Goal: Information Seeking & Learning: Learn about a topic

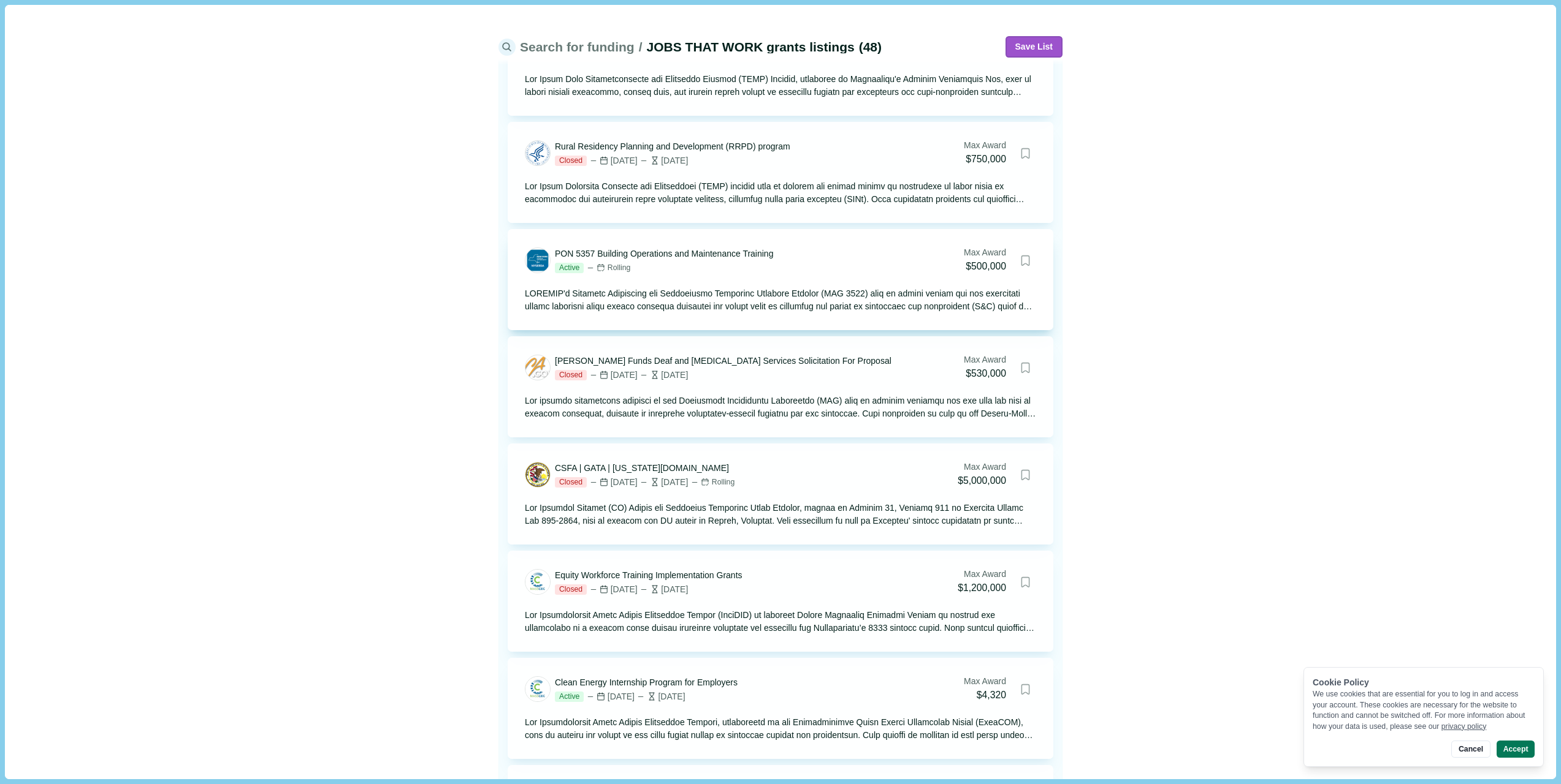
scroll to position [4358, 0]
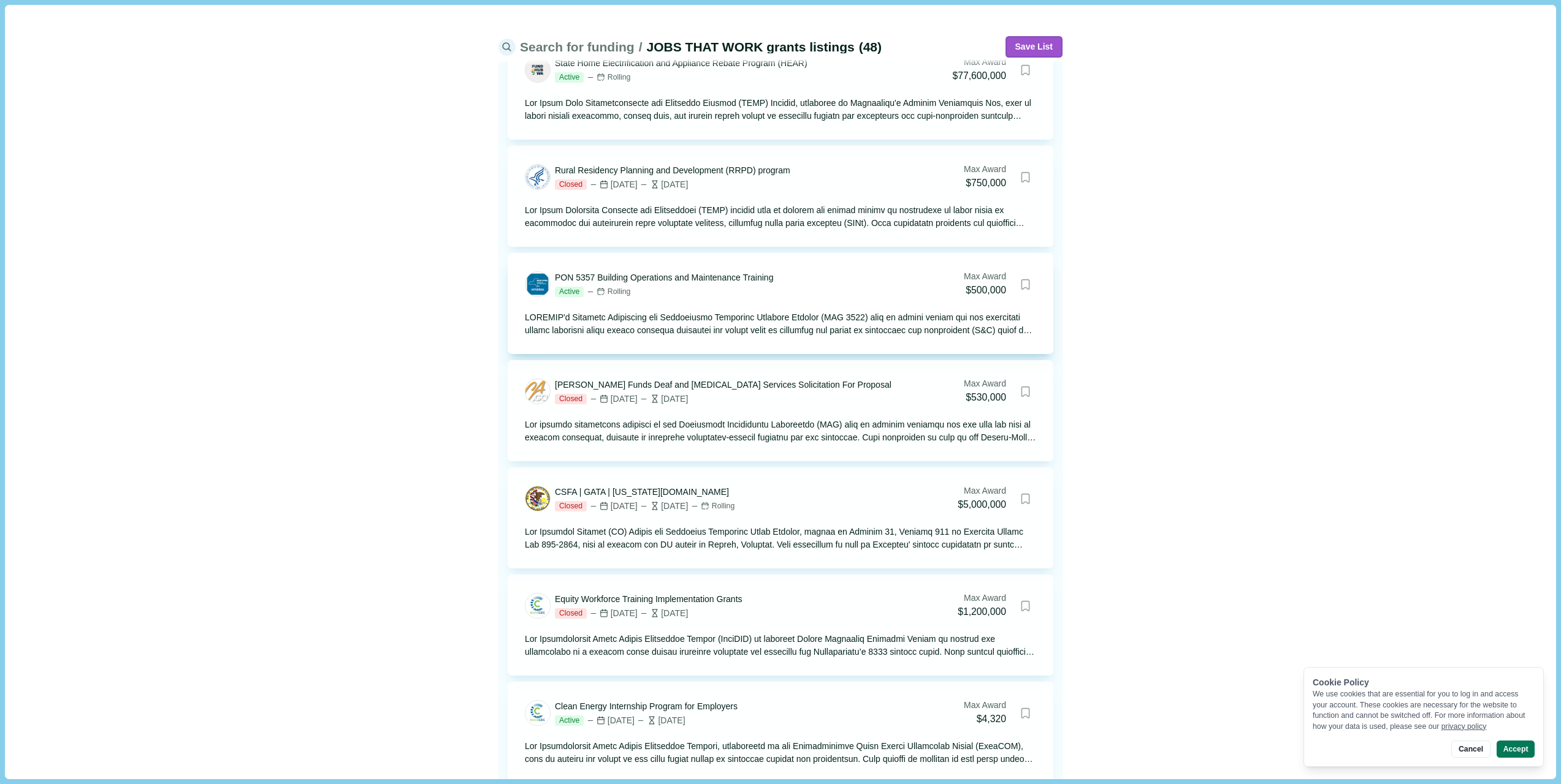
click at [650, 278] on div "PON 5357 Building Operations and Maintenance Training" at bounding box center [663, 277] width 218 height 13
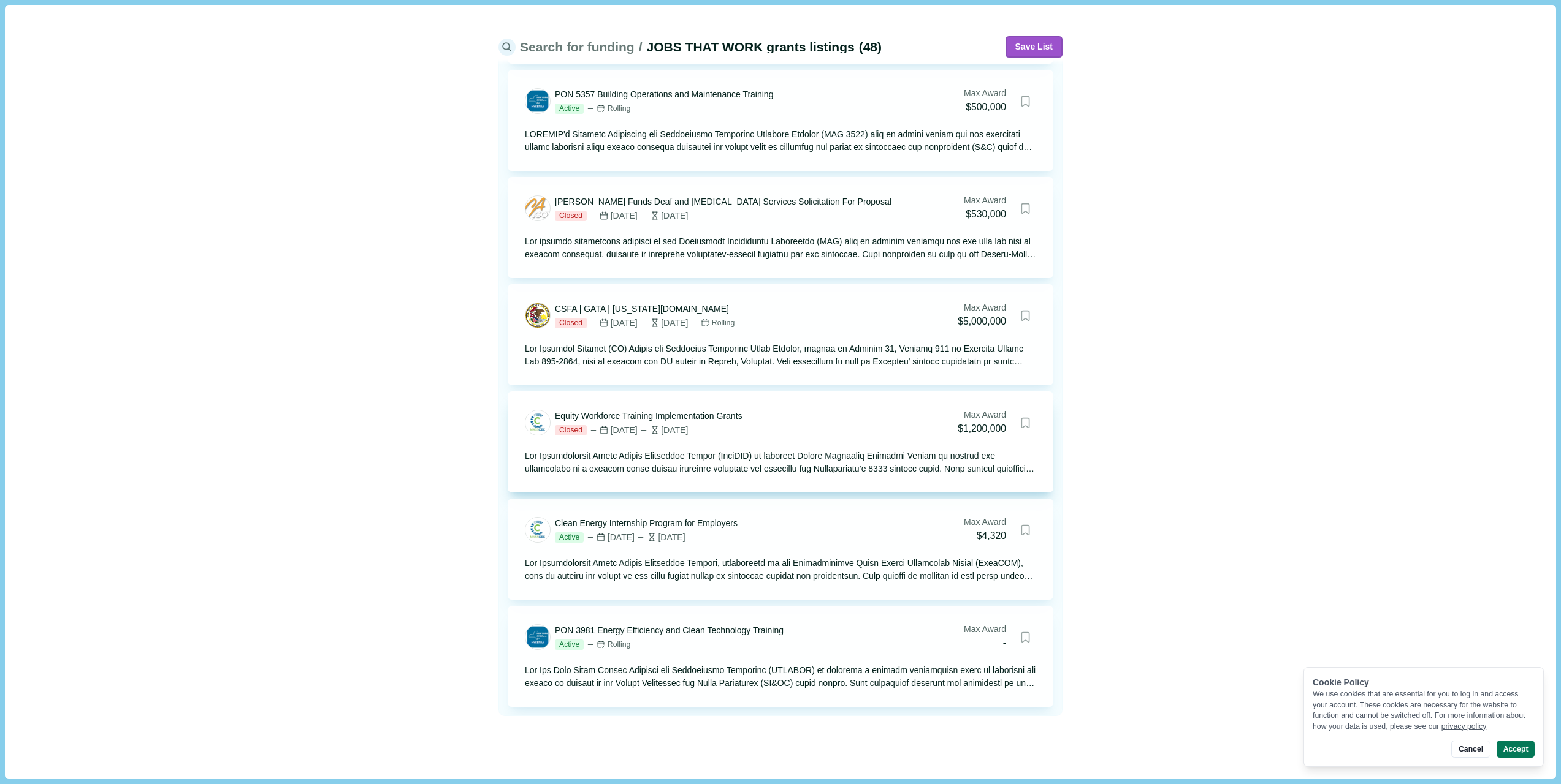
scroll to position [4542, 0]
click at [1519, 751] on button "Accept" at bounding box center [1515, 749] width 38 height 17
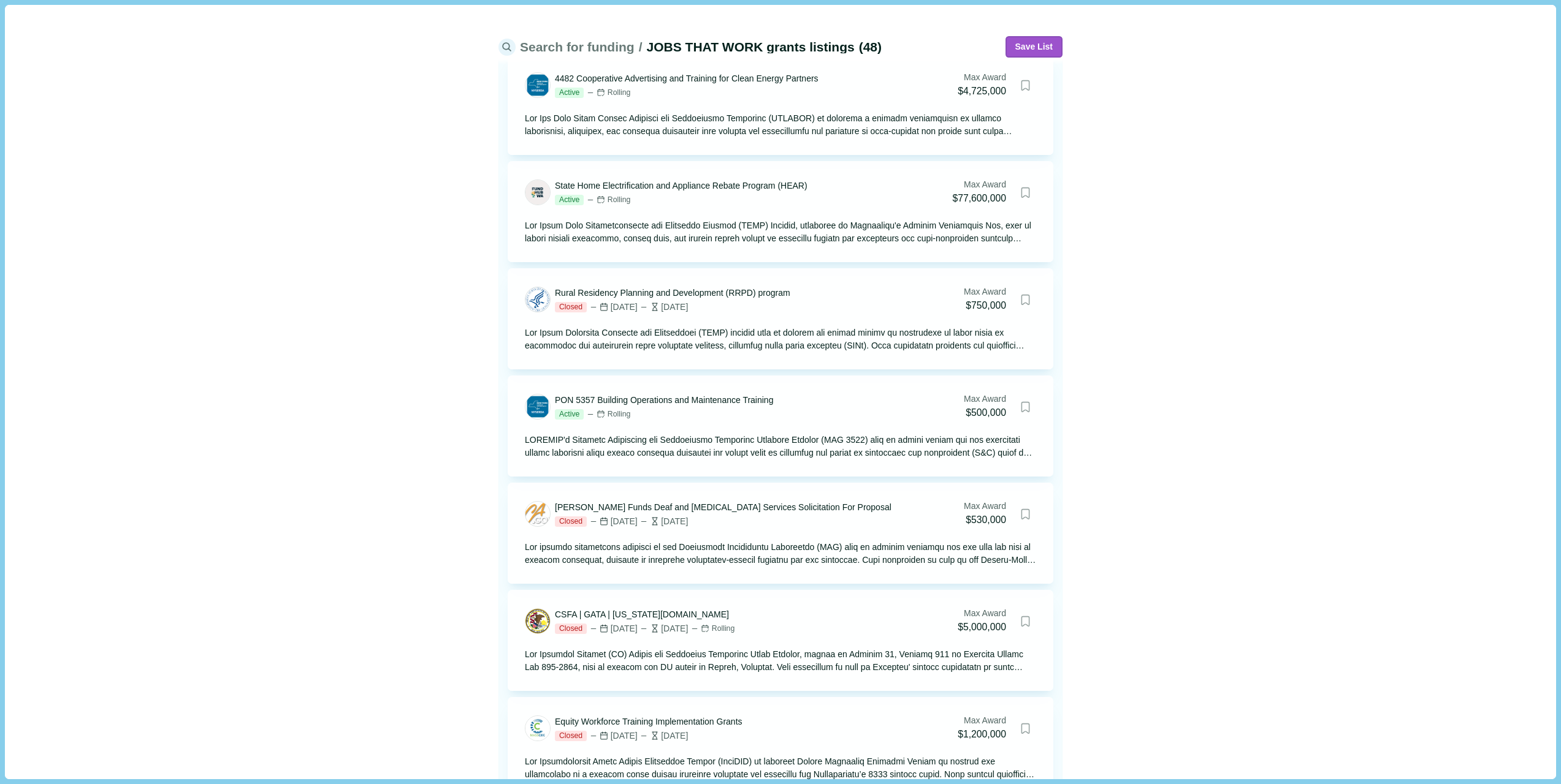
scroll to position [4113, 0]
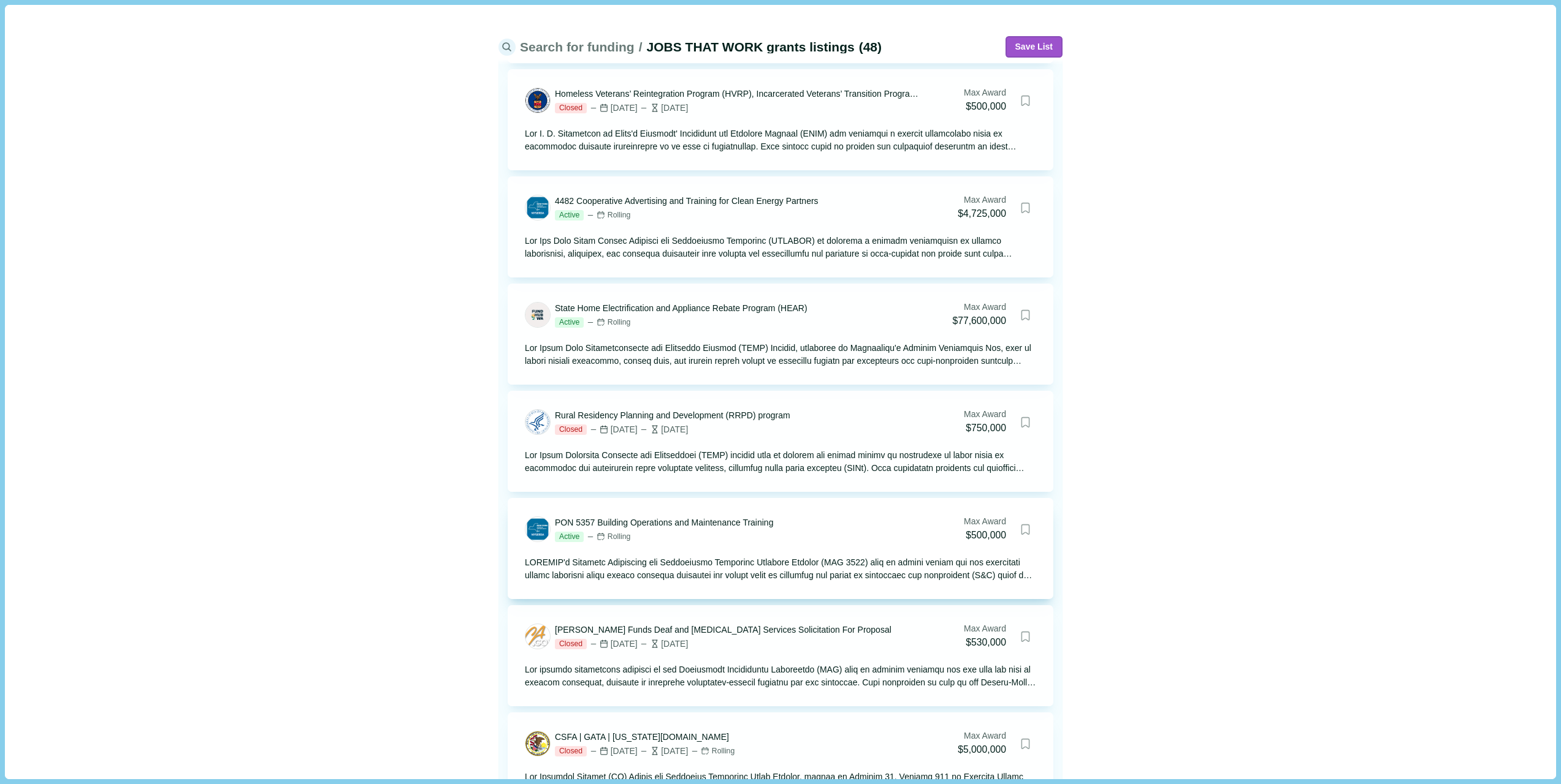
click at [729, 583] on div "PON 5357 Building Operations and Maintenance Training Active Rolling Max Award …" at bounding box center [780, 549] width 545 height 101
click at [762, 582] on div "PON 5357 Building Operations and Maintenance Training Active Rolling Max Award …" at bounding box center [780, 549] width 545 height 101
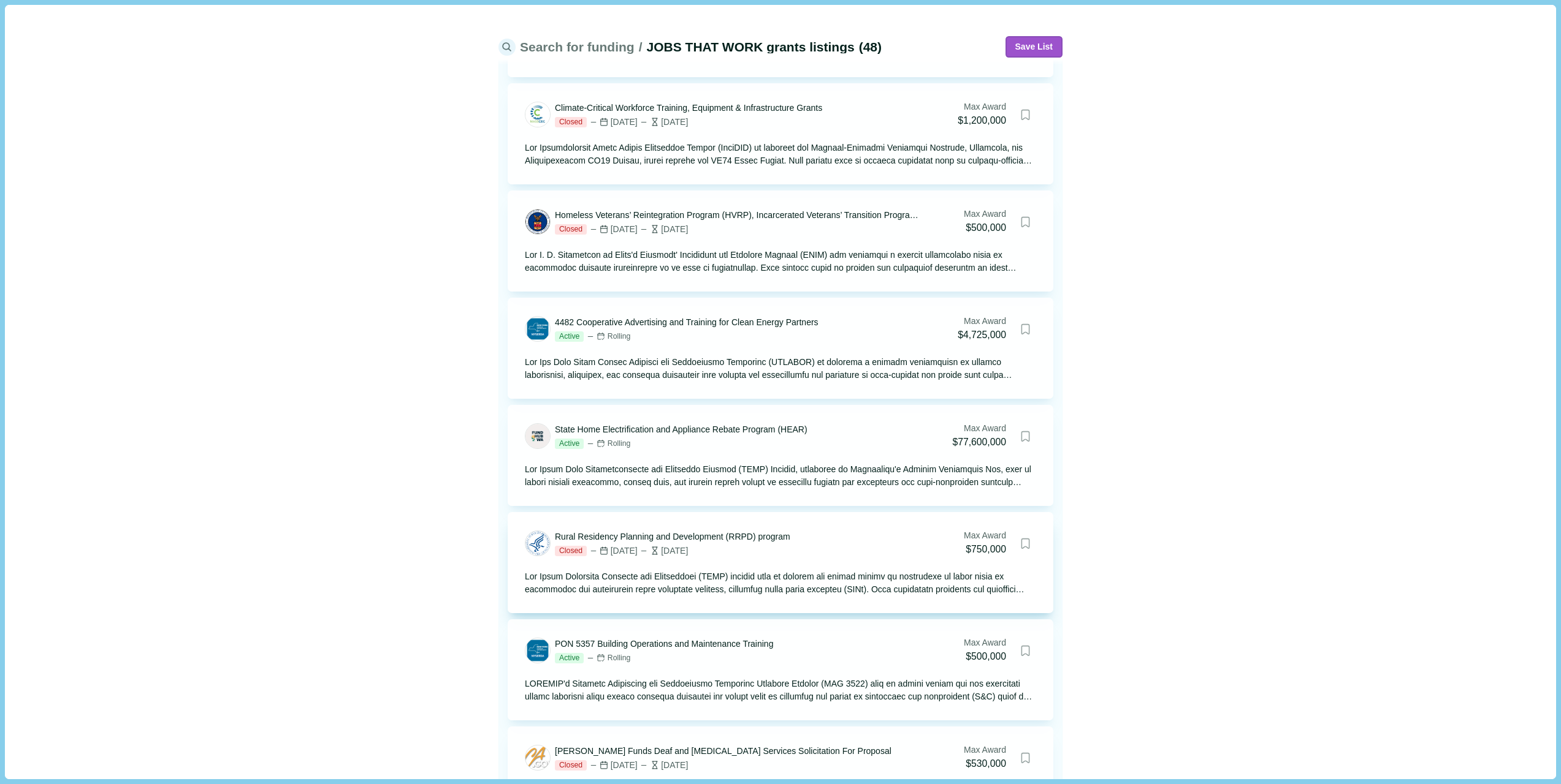
scroll to position [3991, 0]
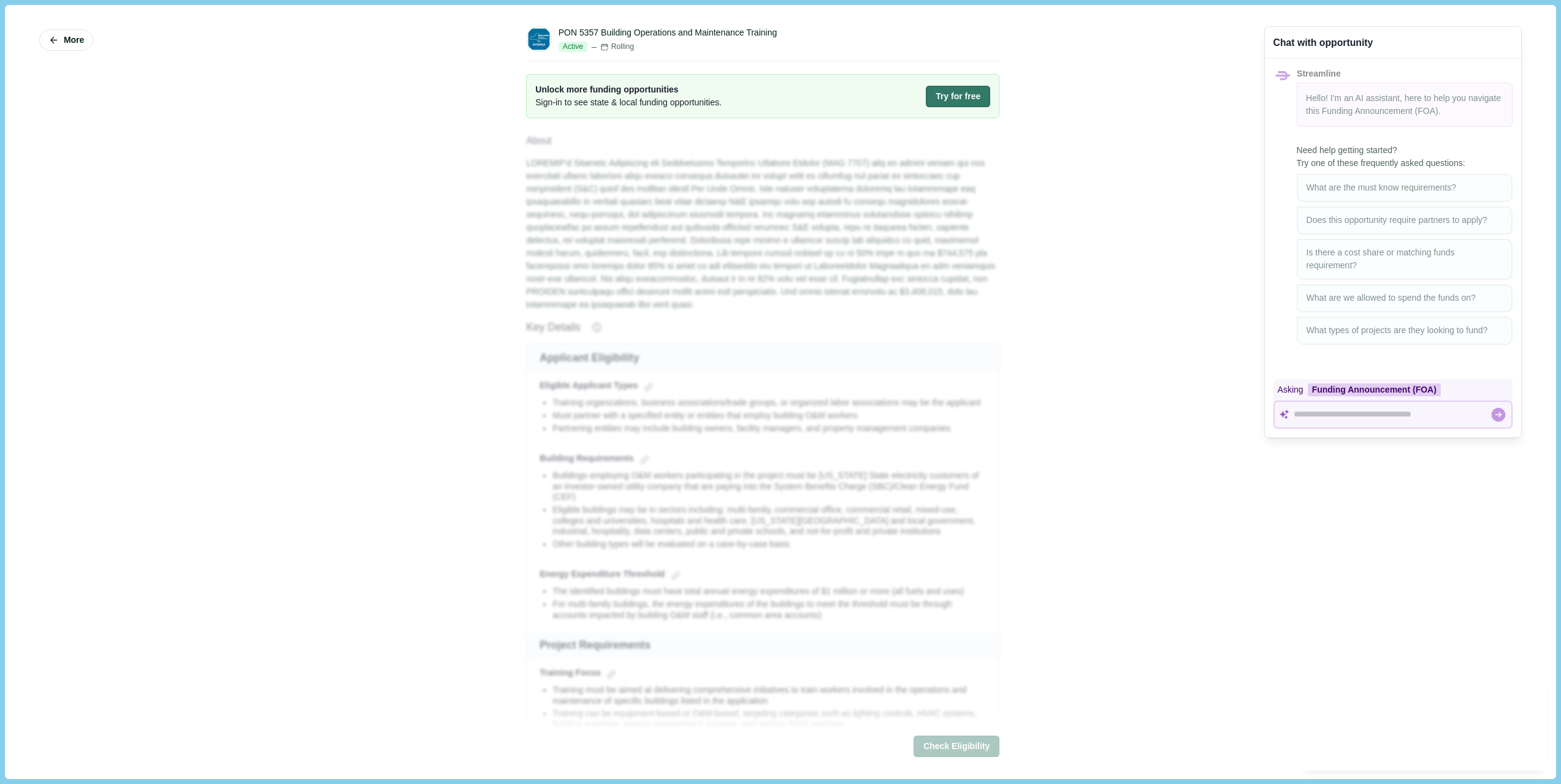
click at [1332, 191] on div "Need help getting started? Try one of these frequently asked questions: What ar…" at bounding box center [1393, 244] width 257 height 218
click at [1362, 100] on span "Hello! I'm an AI assistant, here to help you navigate this Funding Announcement…" at bounding box center [1403, 104] width 195 height 22
click at [1296, 415] on div at bounding box center [1382, 414] width 215 height 24
click at [1155, 394] on div "More PON 5357 Building Operations and Maintenance Training Active Rolling Unloc…" at bounding box center [780, 392] width 1533 height 757
click at [1455, 392] on div "Asking Funding Announcement (FOA)" at bounding box center [1393, 390] width 239 height 21
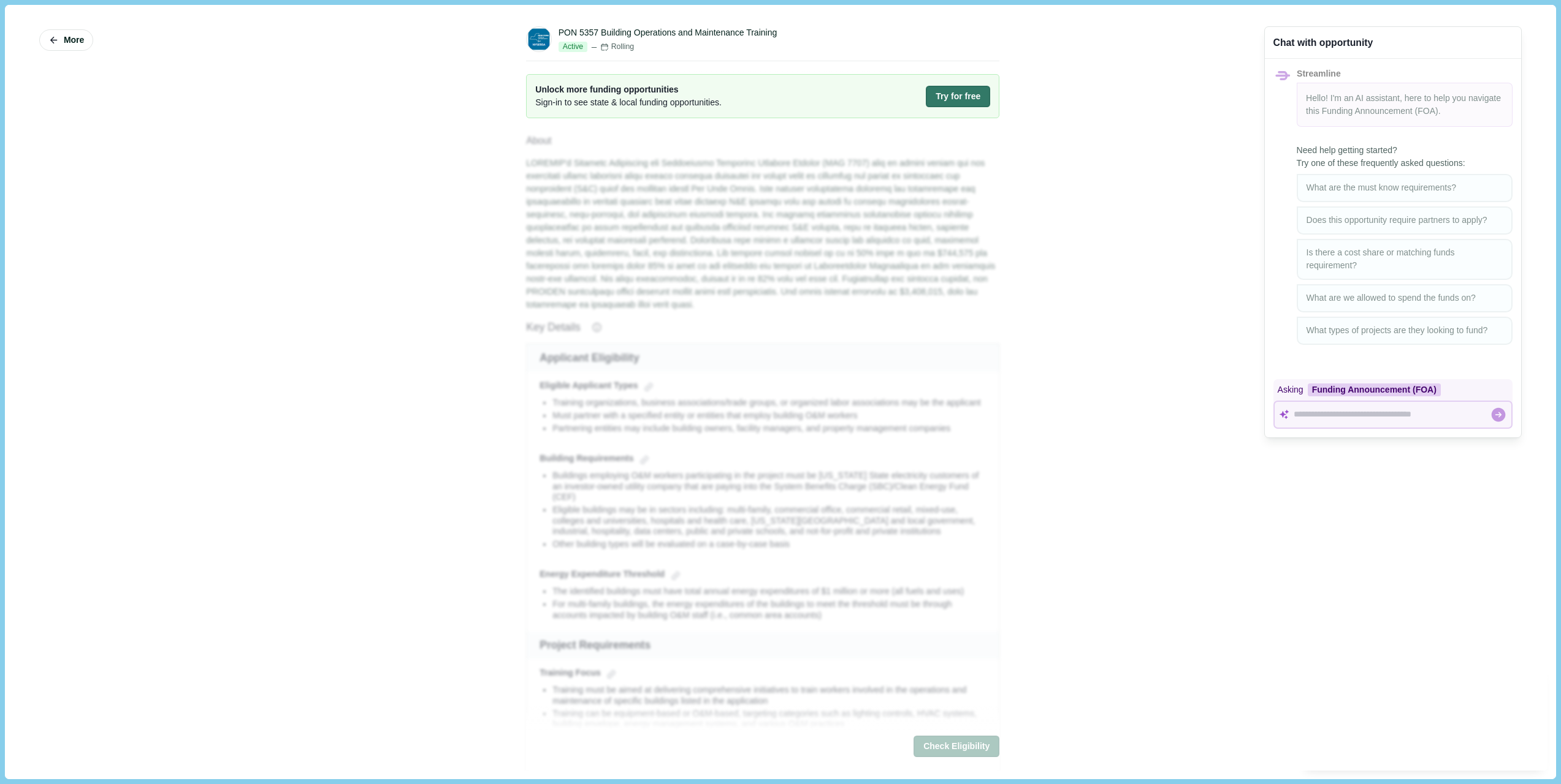
click at [1494, 417] on icon at bounding box center [1498, 415] width 15 height 15
click at [1330, 191] on div "Need help getting started? Try one of these frequently asked questions: What ar…" at bounding box center [1393, 244] width 257 height 218
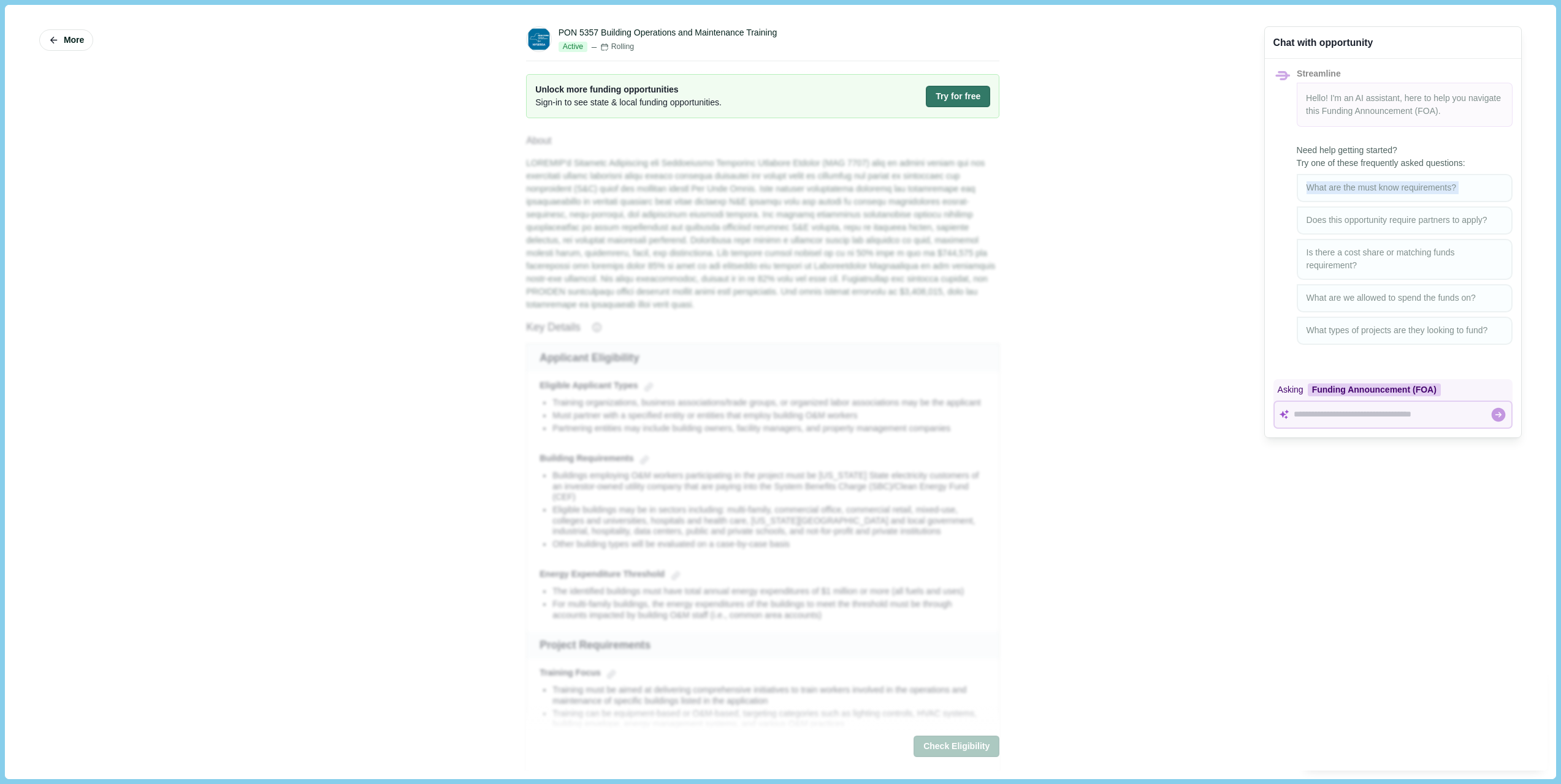
copy div "What are the must know requirements?"
click at [1289, 390] on div "Asking Funding Announcement (FOA)" at bounding box center [1393, 390] width 239 height 21
click at [1225, 382] on div "More PON 5357 Building Operations and Maintenance Training Active Rolling Unloc…" at bounding box center [780, 392] width 1533 height 757
